Goal: Task Accomplishment & Management: Manage account settings

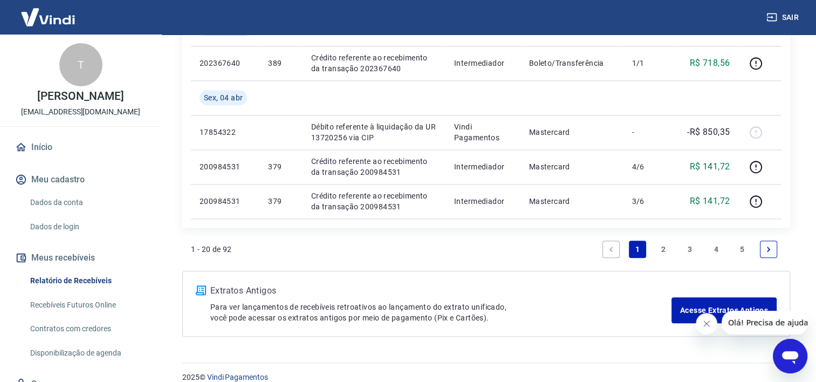
scroll to position [1085, 0]
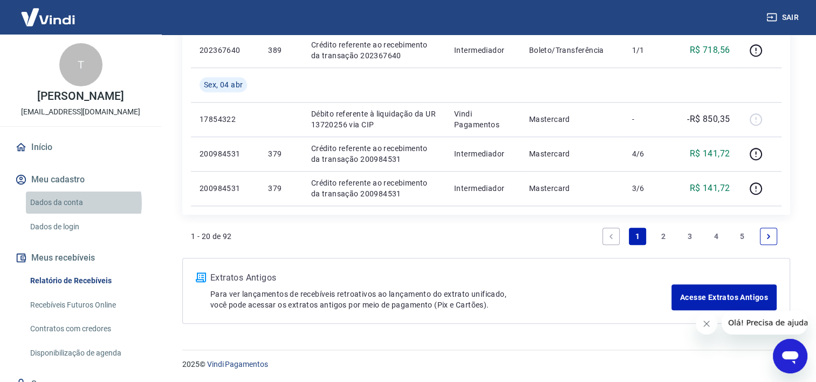
click at [70, 203] on link "Dados da conta" at bounding box center [87, 202] width 122 height 22
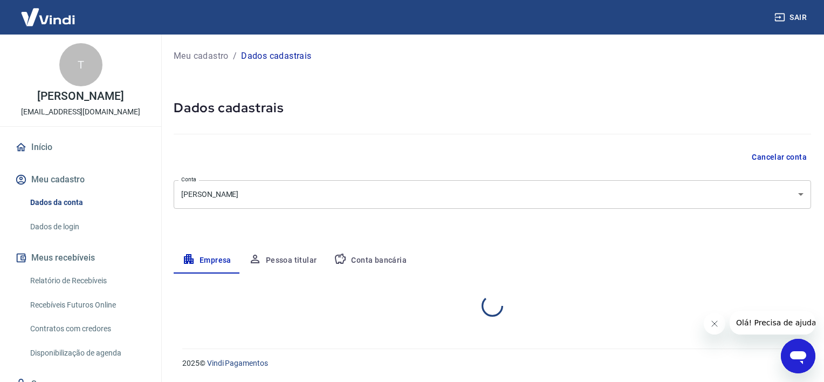
select select "BA"
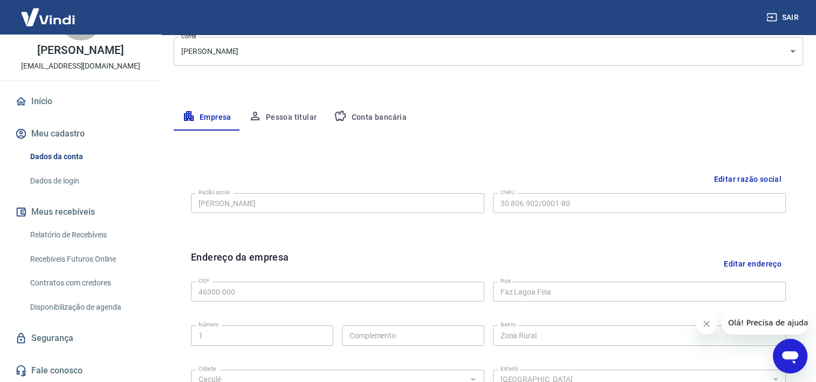
scroll to position [142, 0]
click at [298, 123] on button "Pessoa titular" at bounding box center [283, 118] width 86 height 26
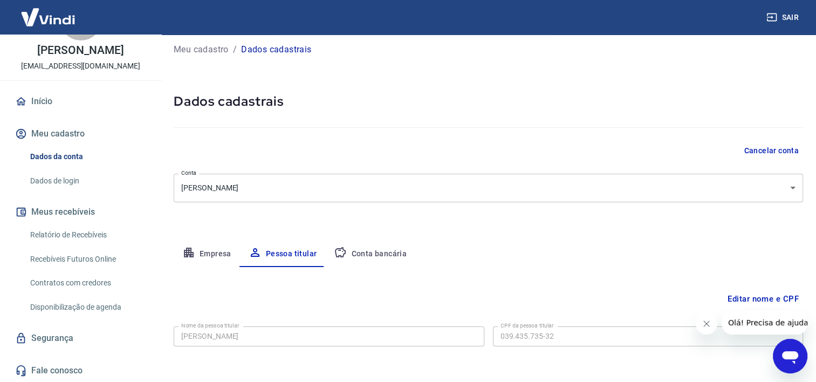
scroll to position [5, 0]
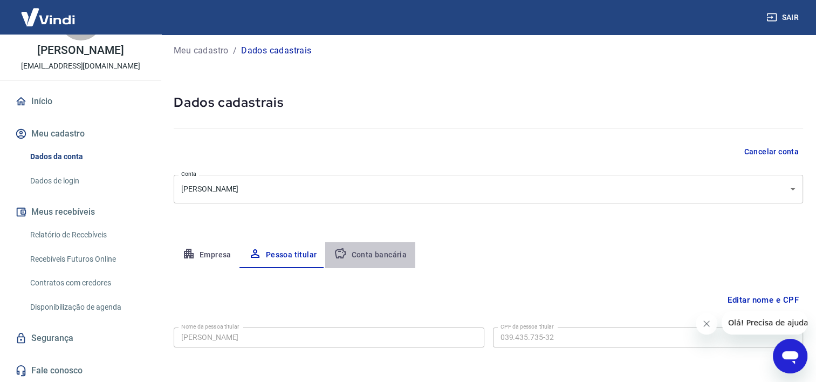
click at [378, 256] on button "Conta bancária" at bounding box center [370, 255] width 90 height 26
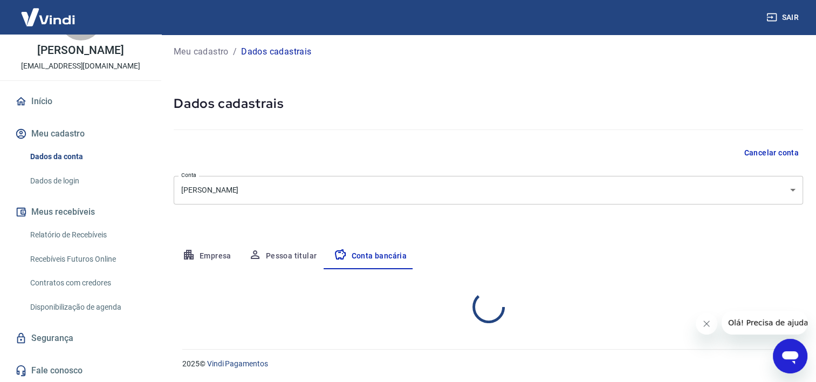
select select "1"
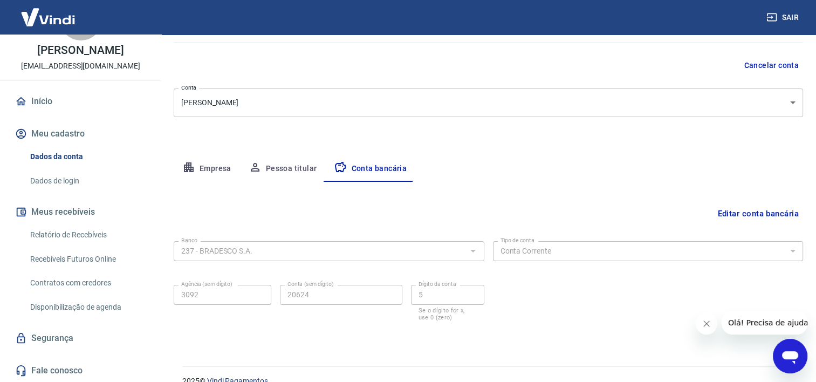
scroll to position [109, 0]
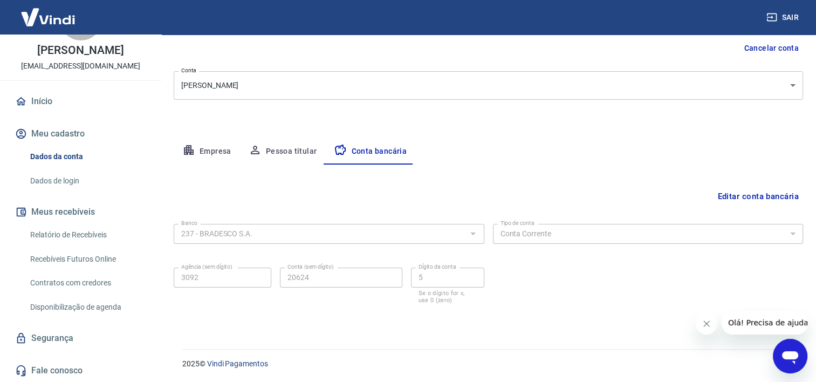
click at [378, 256] on div "Banco 237 - BRADESCO S.A. Banco Tipo de conta Conta Corrente Conta Poupança Tip…" at bounding box center [488, 262] width 629 height 86
